Goal: Navigation & Orientation: Find specific page/section

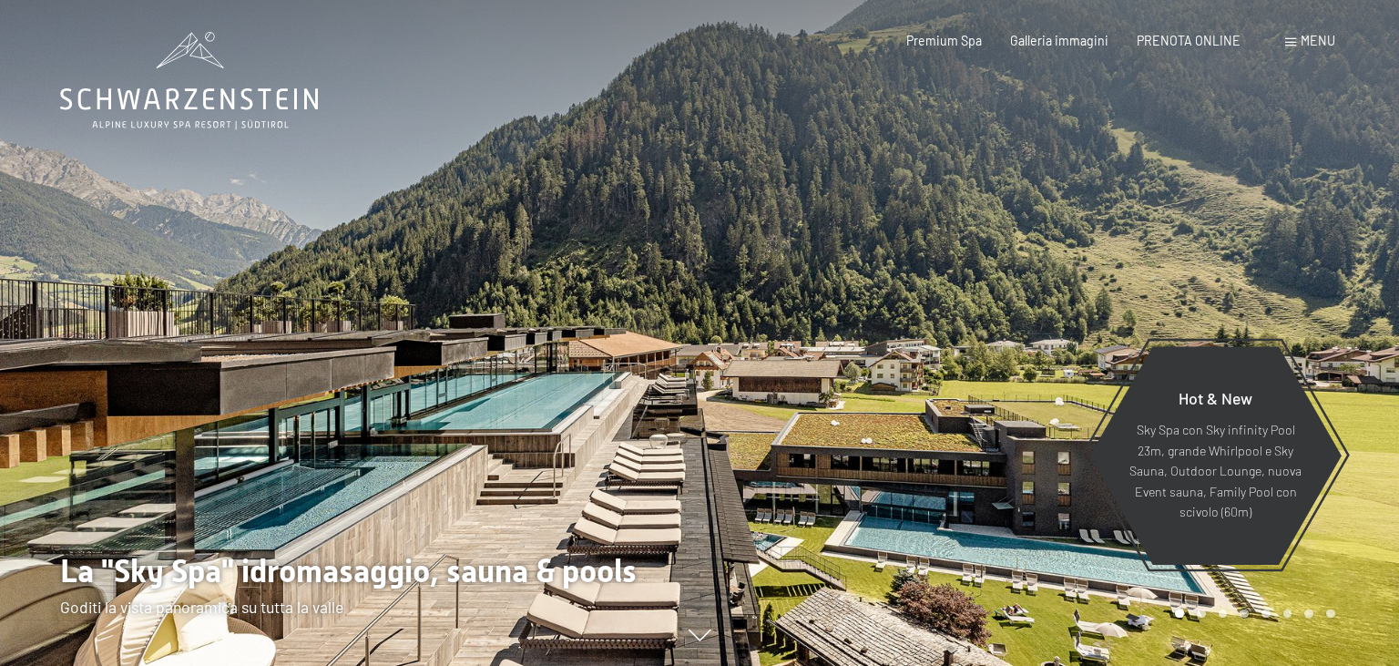
click at [190, 86] on icon at bounding box center [189, 80] width 258 height 97
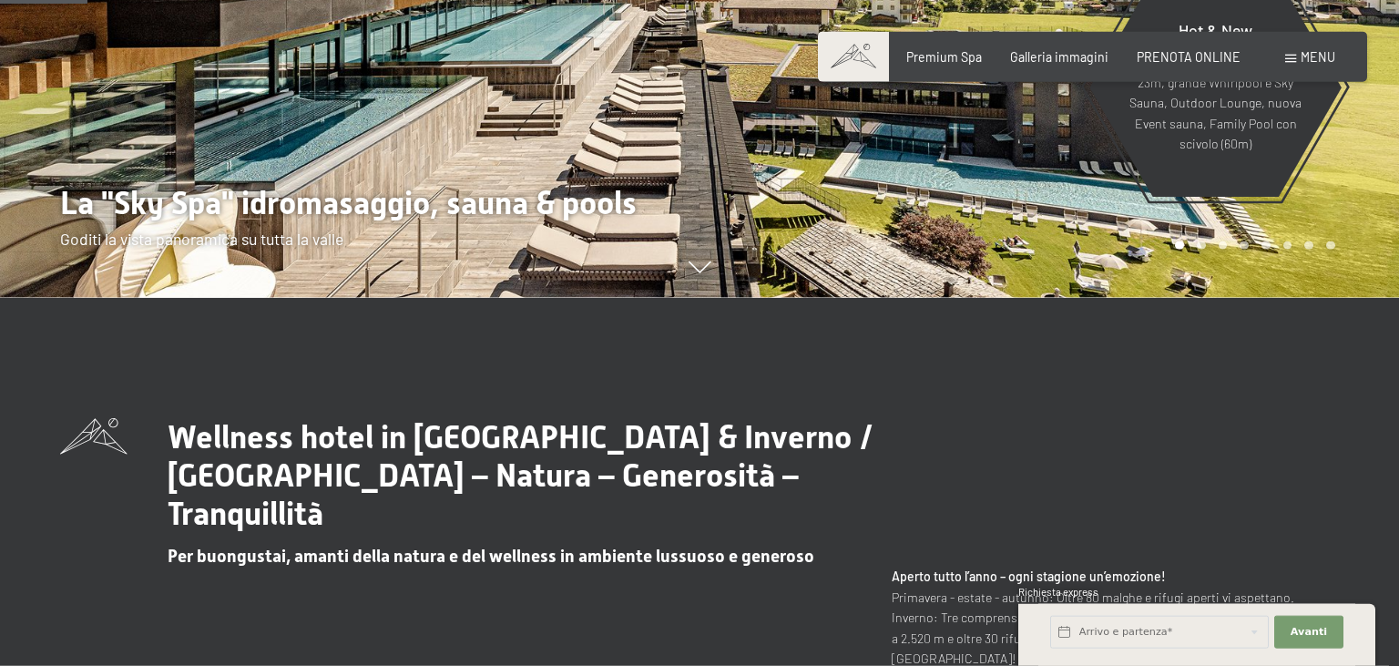
scroll to position [288, 0]
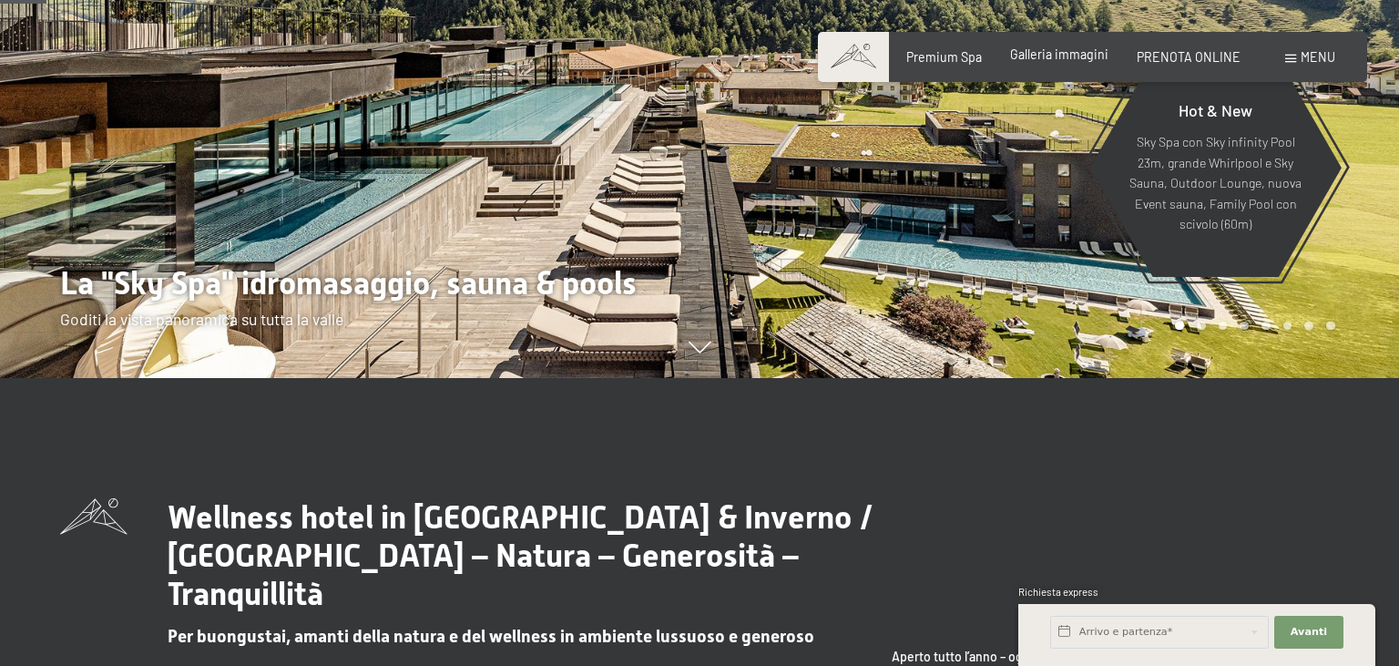
click at [1064, 56] on span "Galleria immagini" at bounding box center [1059, 53] width 98 height 15
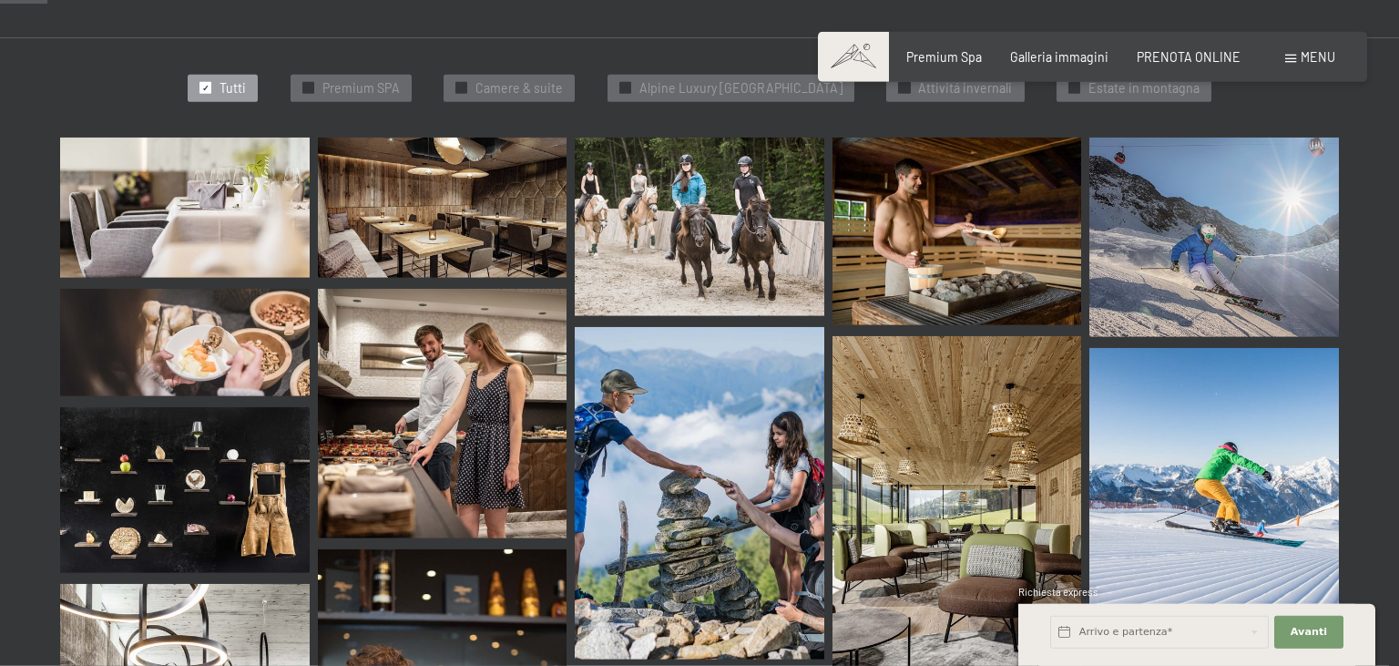
scroll to position [673, 0]
